Goal: Find specific page/section: Find specific page/section

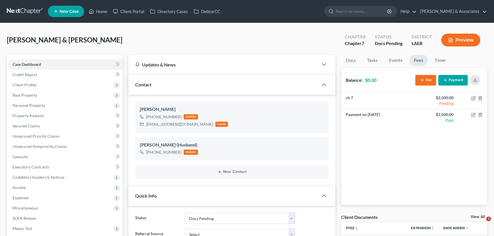
select select "6"
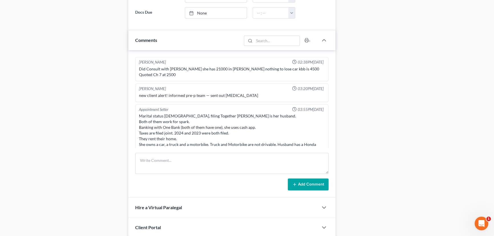
scroll to position [857, 0]
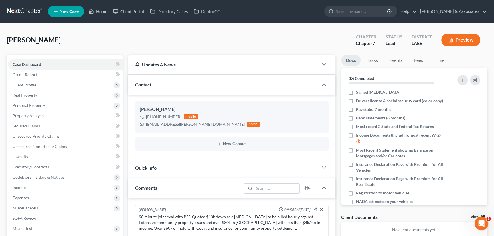
drag, startPoint x: 0, startPoint y: 0, endPoint x: 31, endPoint y: 12, distance: 33.3
click at [31, 12] on link at bounding box center [25, 11] width 37 height 10
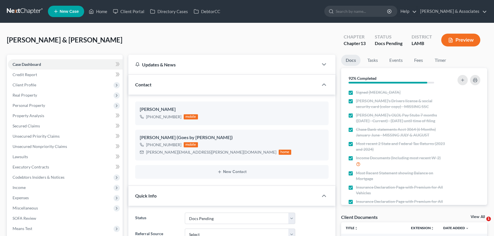
select select "6"
click at [32, 11] on link at bounding box center [25, 11] width 37 height 10
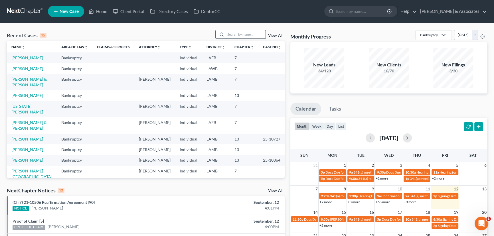
click at [234, 36] on input "search" at bounding box center [246, 34] width 40 height 8
type input "[PERSON_NAME]"
